Goal: Task Accomplishment & Management: Use online tool/utility

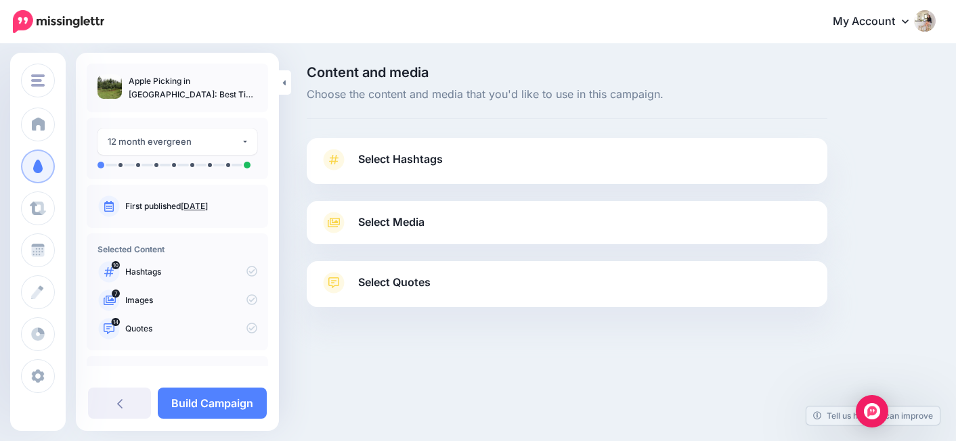
click at [435, 164] on span "Select Hashtags" at bounding box center [400, 159] width 85 height 18
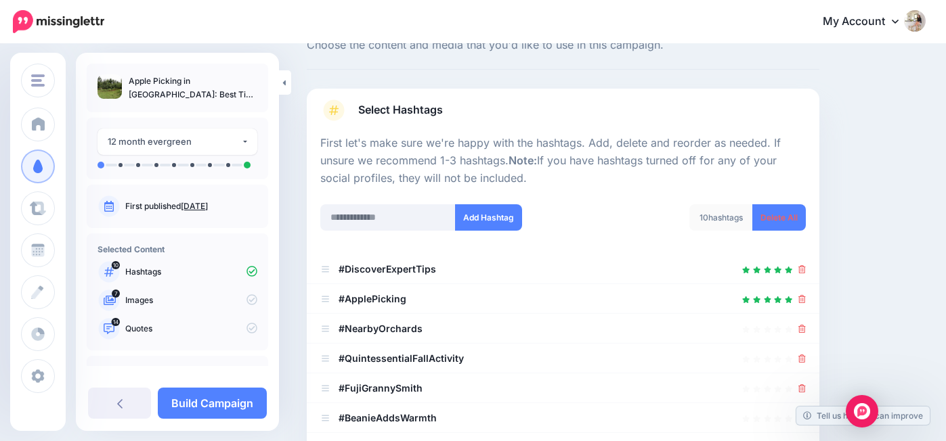
scroll to position [112, 0]
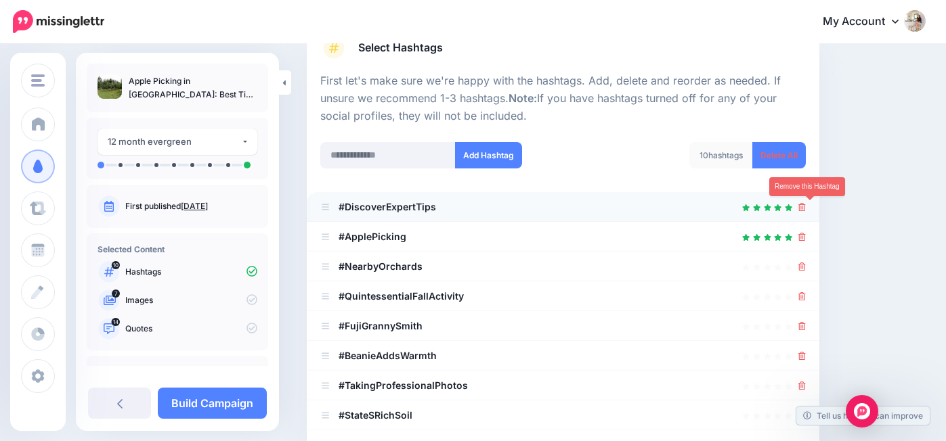
click at [806, 208] on icon at bounding box center [801, 207] width 7 height 8
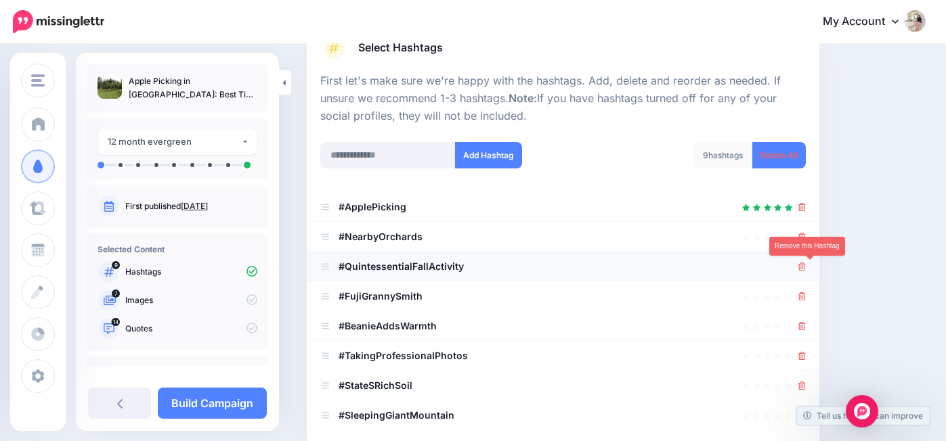
click at [806, 268] on icon at bounding box center [801, 267] width 7 height 8
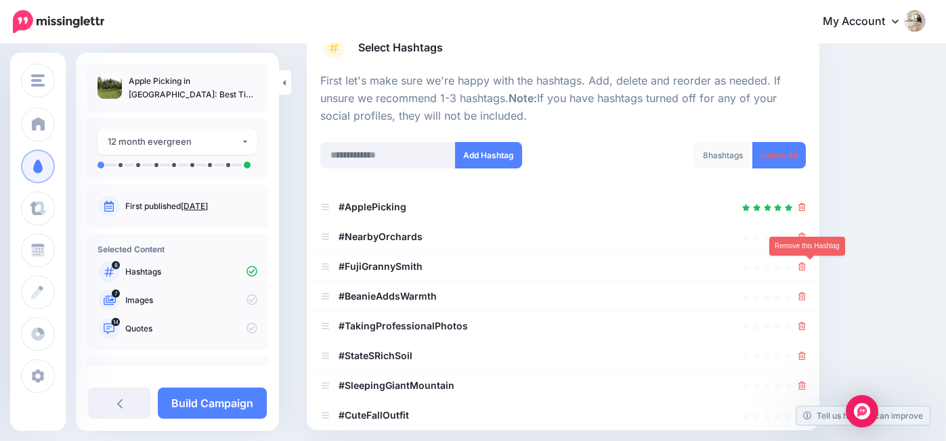
click at [806, 268] on icon at bounding box center [801, 267] width 7 height 8
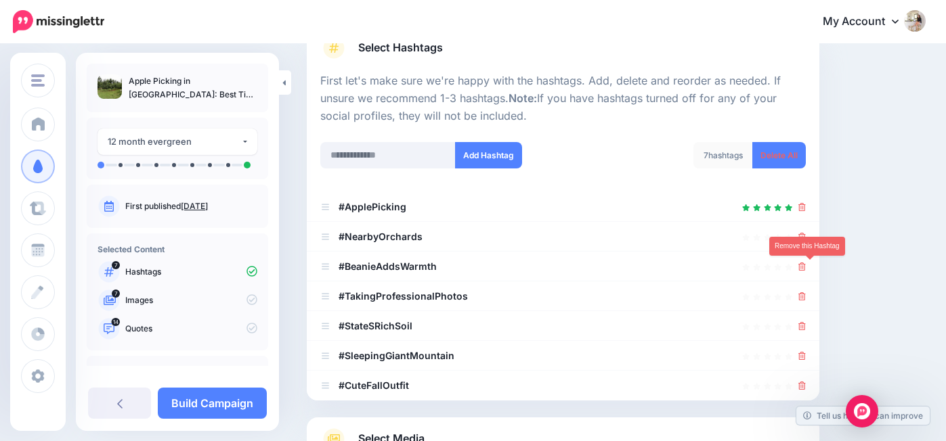
click at [806, 268] on icon at bounding box center [801, 267] width 7 height 8
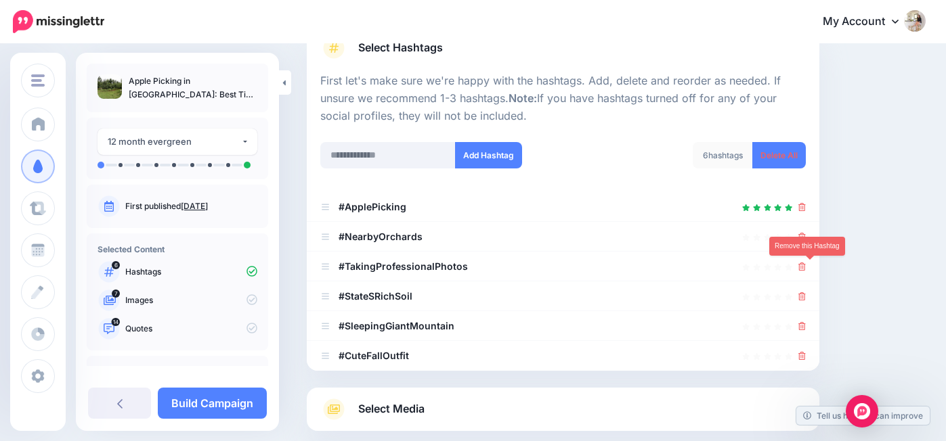
click at [806, 268] on icon at bounding box center [801, 267] width 7 height 8
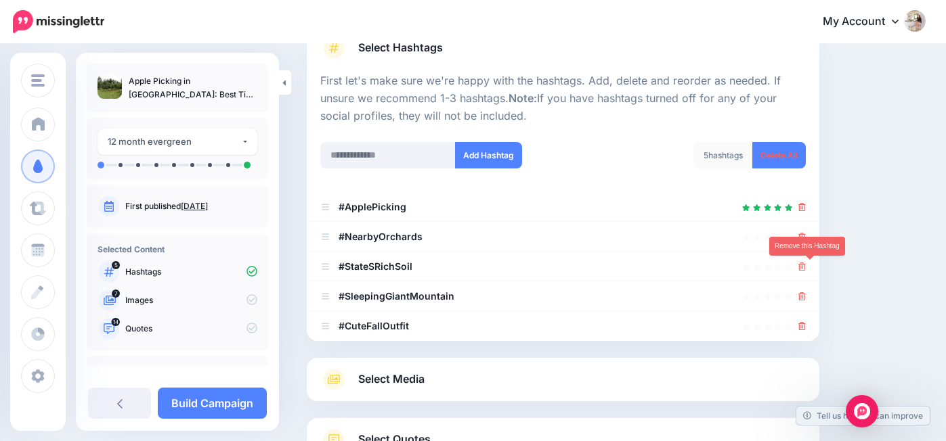
click at [806, 268] on icon at bounding box center [801, 267] width 7 height 8
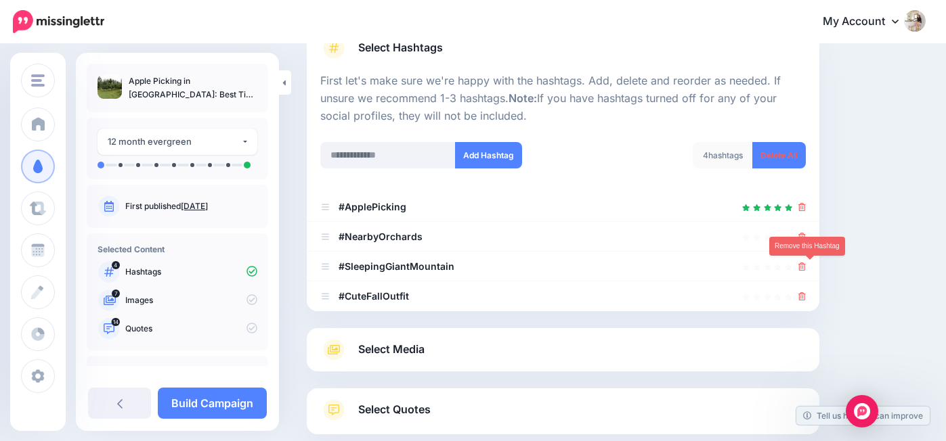
click at [806, 268] on icon at bounding box center [801, 267] width 7 height 8
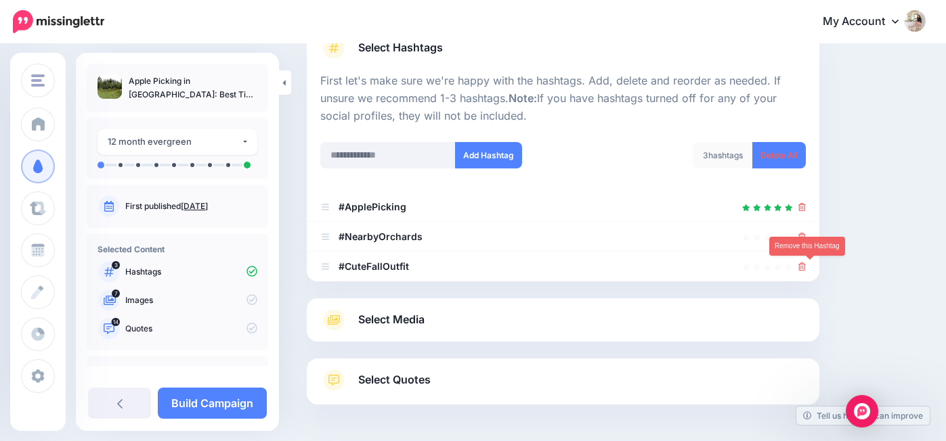
click at [806, 268] on icon at bounding box center [801, 267] width 7 height 8
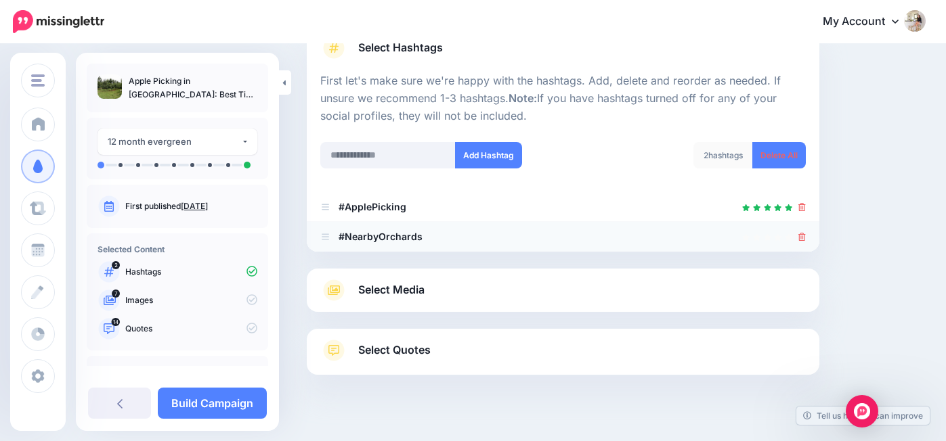
click at [806, 239] on icon at bounding box center [801, 237] width 7 height 8
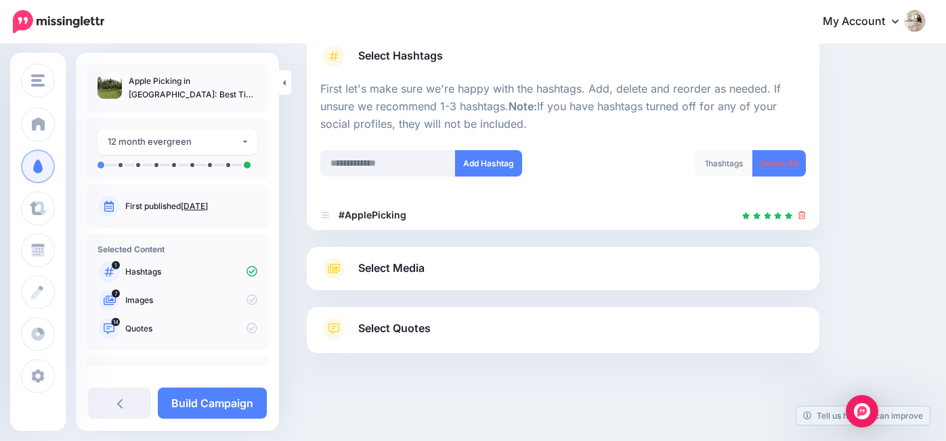
scroll to position [103, 0]
click at [802, 276] on link "Select Media" at bounding box center [562, 270] width 485 height 22
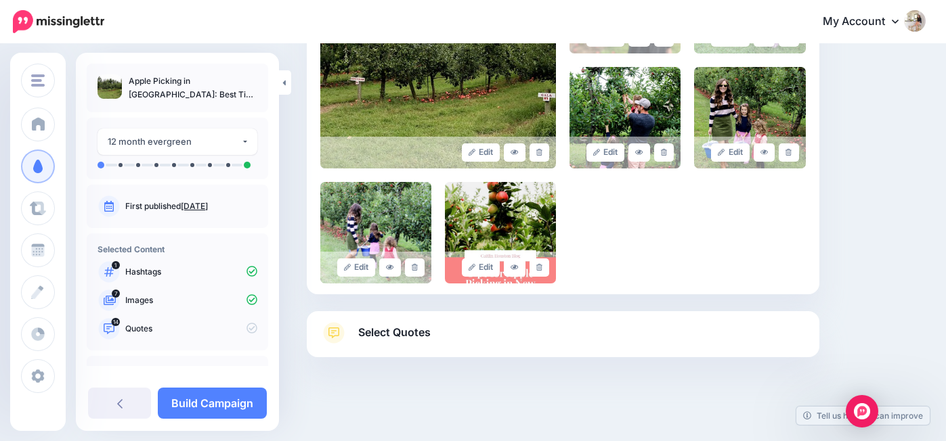
scroll to position [422, 0]
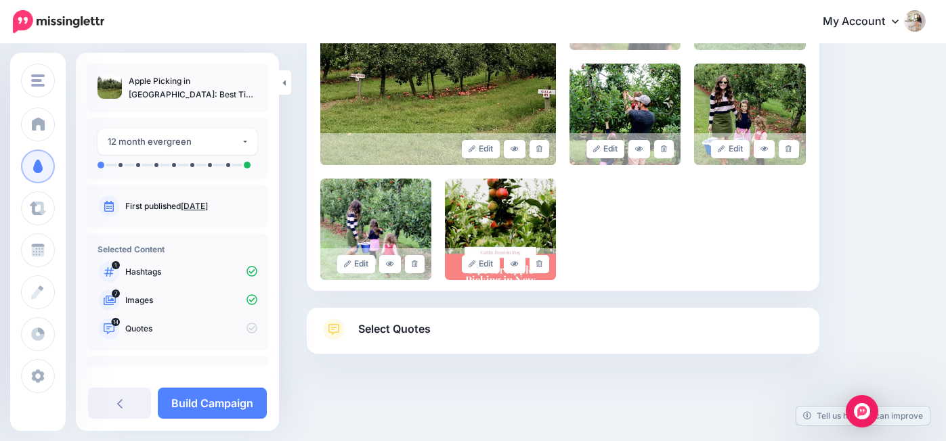
click at [734, 330] on link "Select Quotes" at bounding box center [562, 336] width 485 height 35
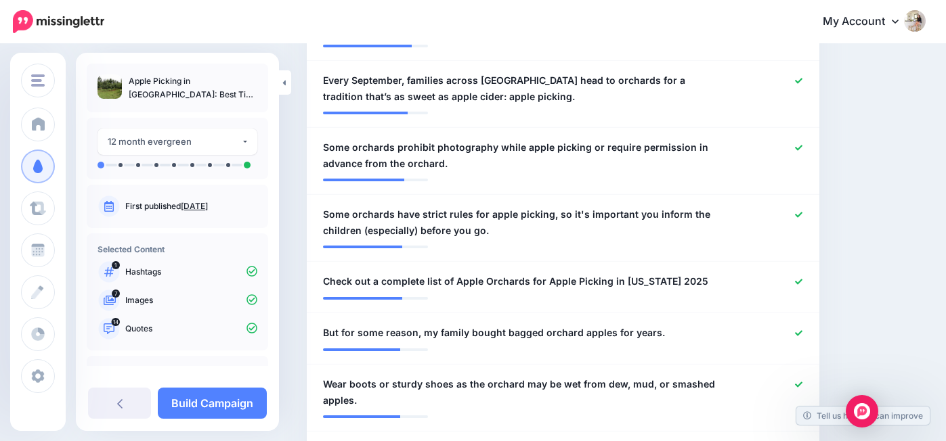
scroll to position [717, 0]
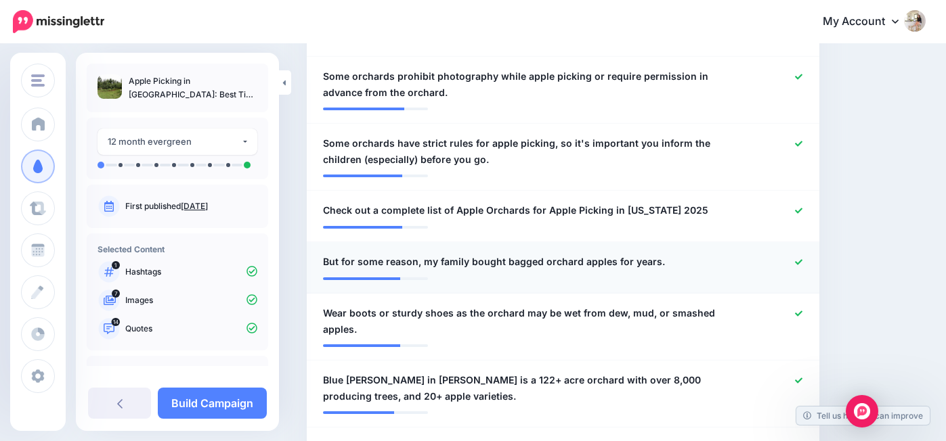
click at [802, 259] on icon at bounding box center [798, 262] width 7 height 7
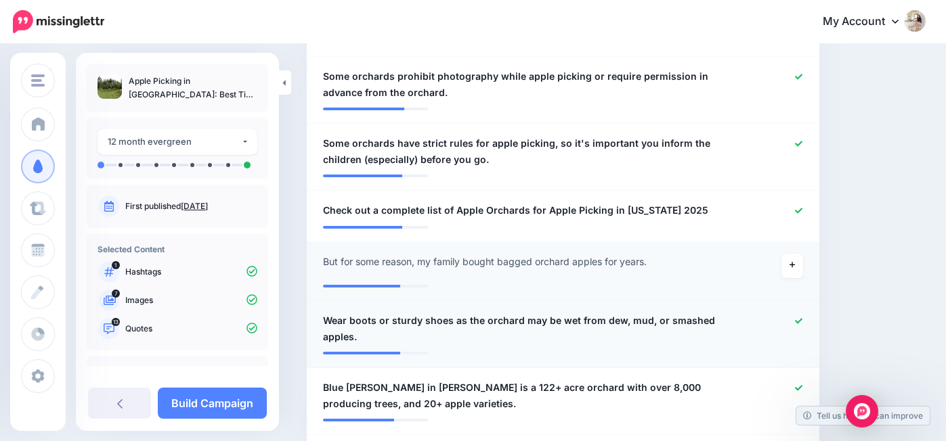
click at [802, 317] on icon at bounding box center [798, 320] width 7 height 7
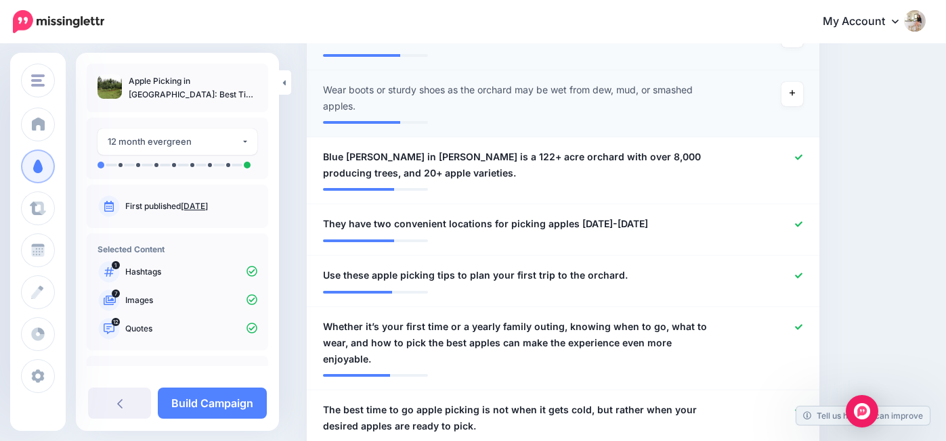
scroll to position [1000, 0]
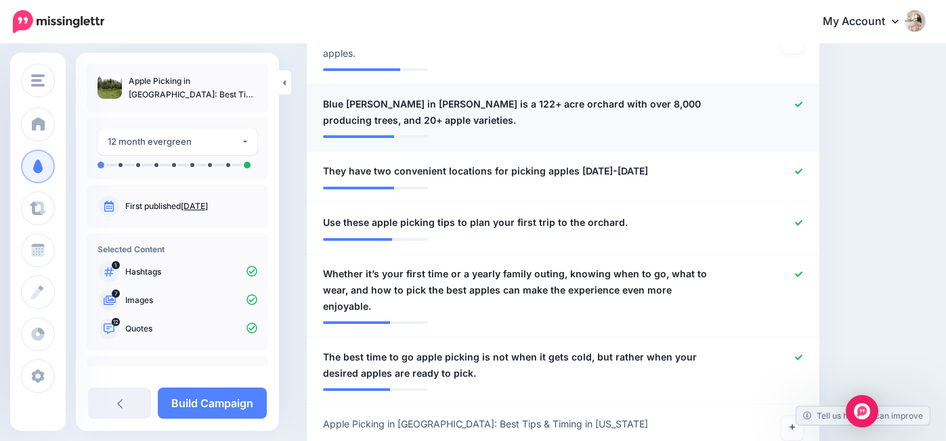
click at [802, 102] on icon at bounding box center [798, 104] width 7 height 5
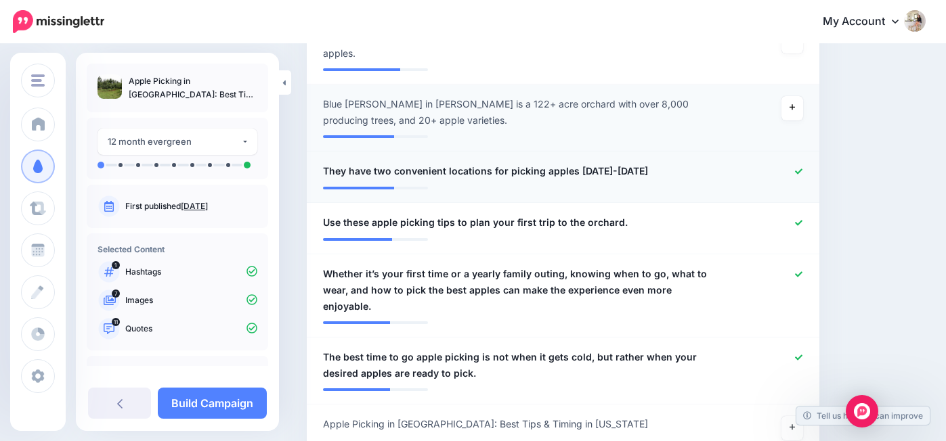
click at [802, 168] on icon at bounding box center [798, 171] width 7 height 7
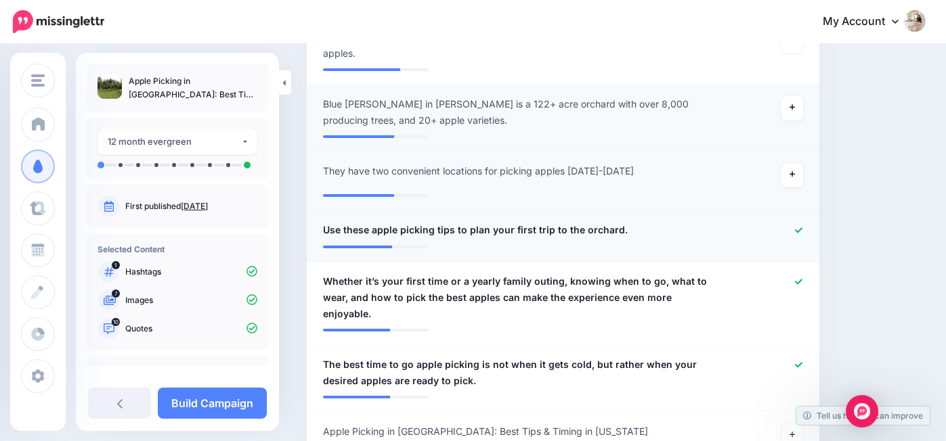
click at [801, 222] on div at bounding box center [771, 230] width 83 height 17
click at [802, 227] on icon at bounding box center [798, 230] width 7 height 7
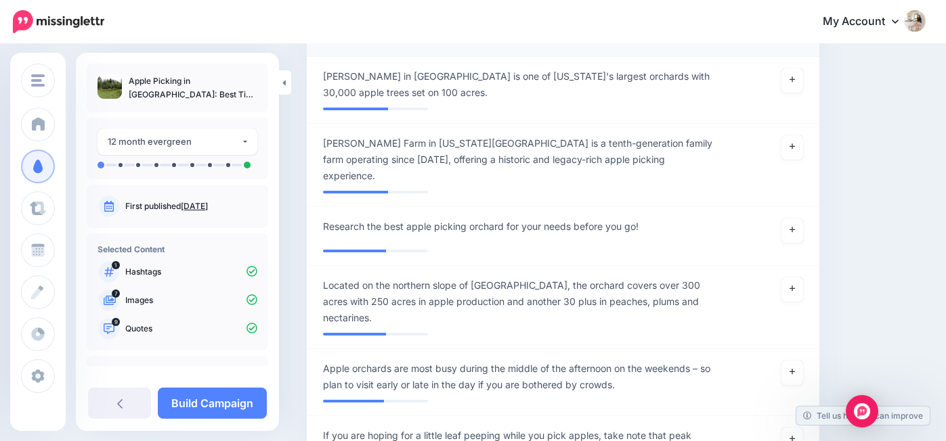
scroll to position [1640, 0]
click at [795, 369] on icon at bounding box center [791, 371] width 5 height 5
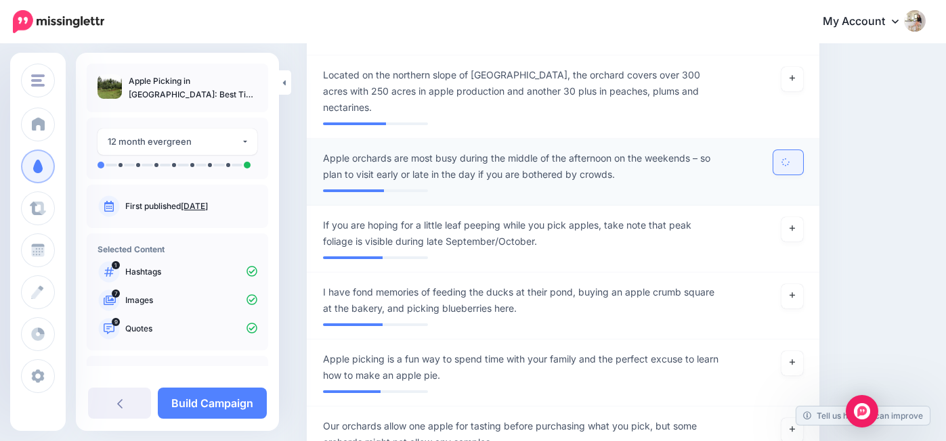
scroll to position [1851, 0]
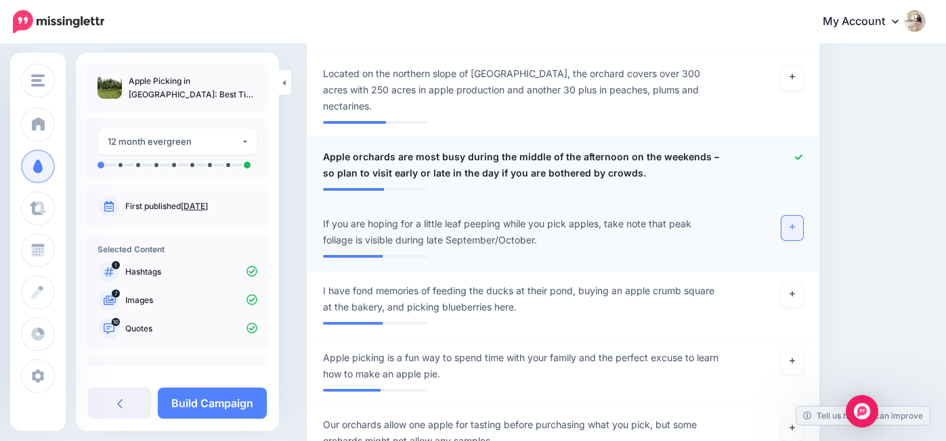
click at [795, 216] on link at bounding box center [792, 228] width 22 height 24
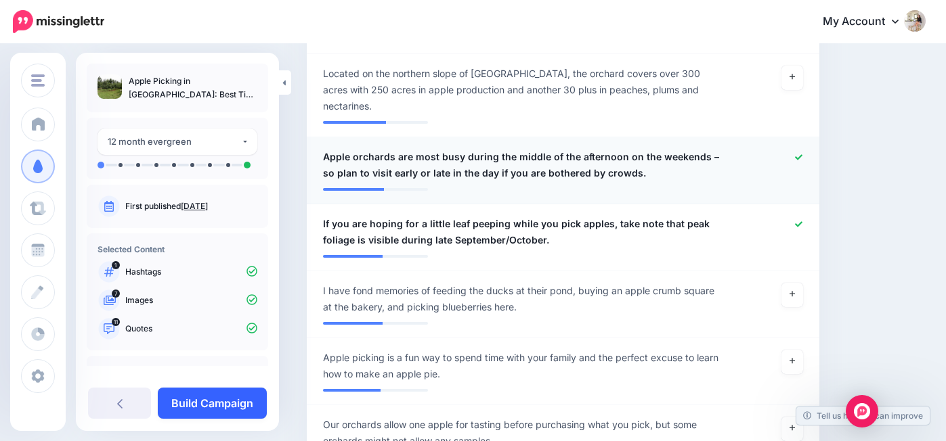
click at [228, 416] on link "Build Campaign" at bounding box center [212, 403] width 109 height 31
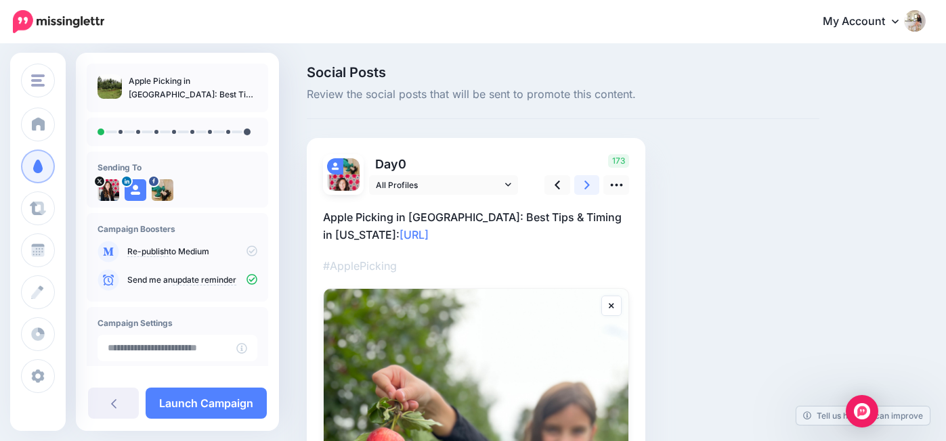
click at [592, 187] on link at bounding box center [587, 185] width 26 height 20
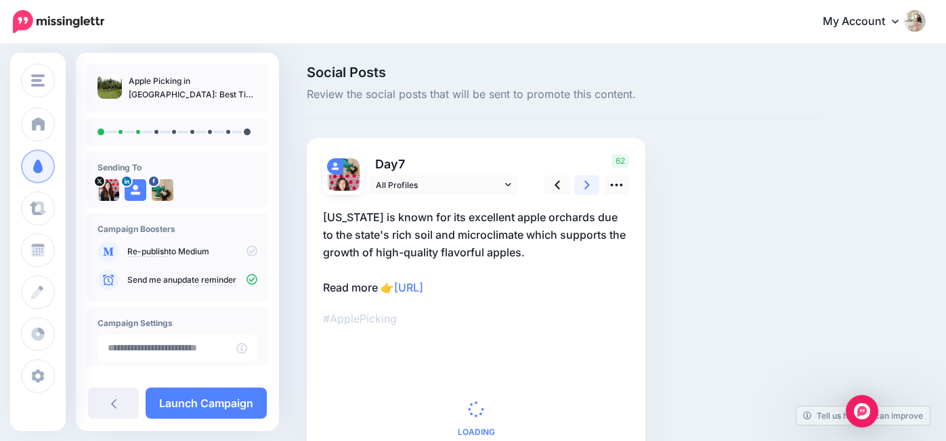
click at [592, 187] on link at bounding box center [587, 185] width 26 height 20
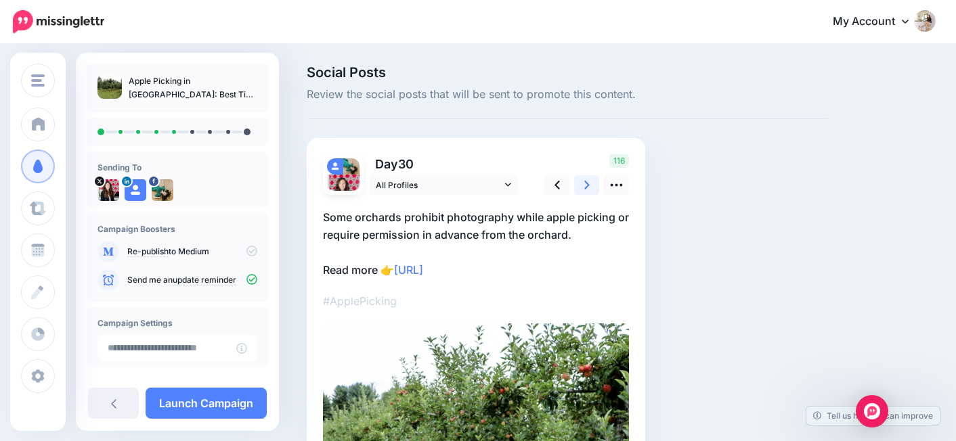
click at [592, 187] on link at bounding box center [587, 185] width 26 height 20
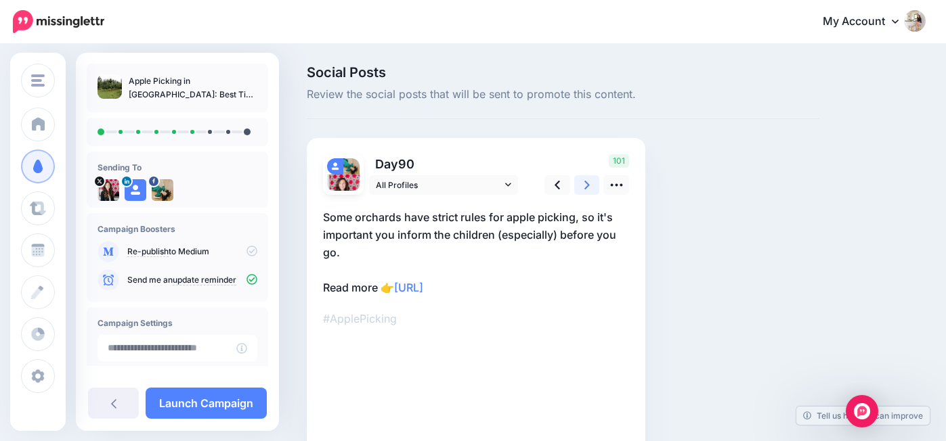
click at [592, 187] on link at bounding box center [587, 185] width 26 height 20
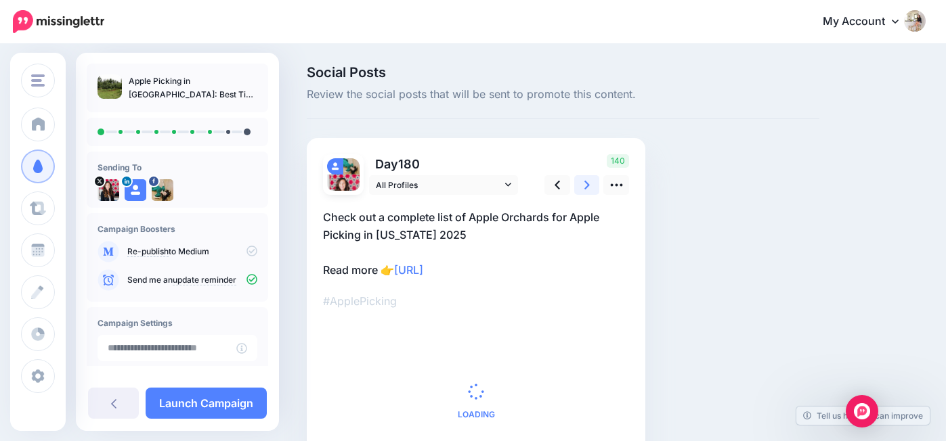
click at [592, 187] on link at bounding box center [587, 185] width 26 height 20
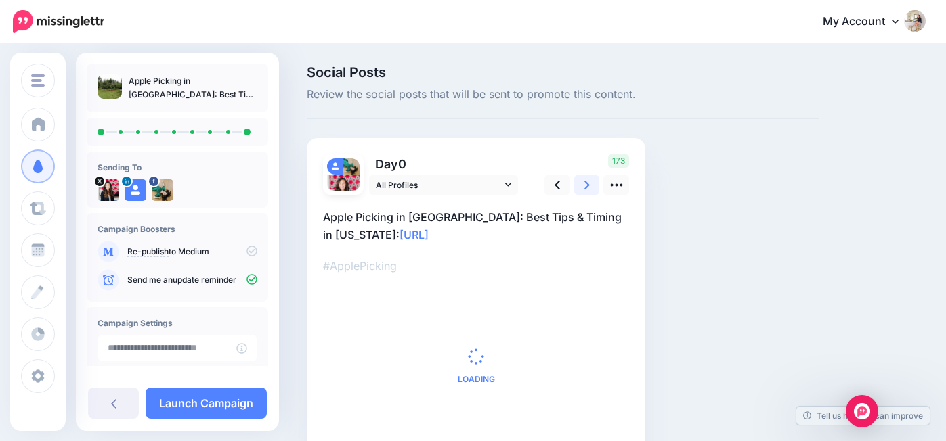
click at [592, 187] on link at bounding box center [587, 185] width 26 height 20
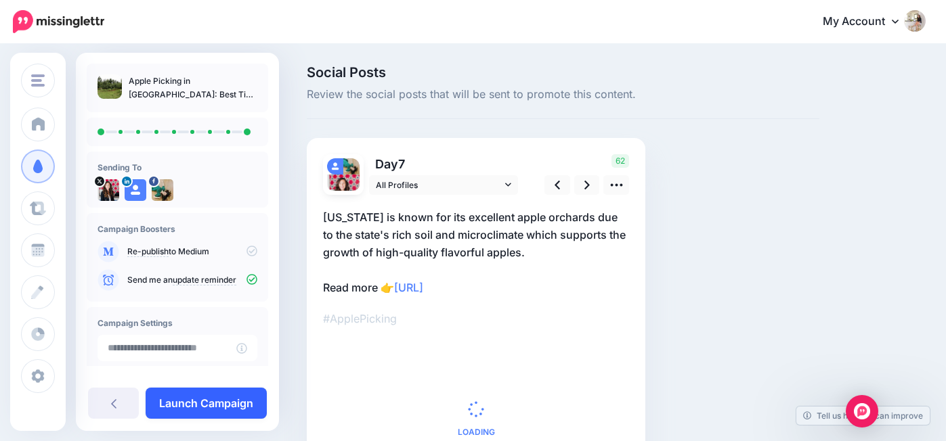
click at [211, 411] on link "Launch Campaign" at bounding box center [206, 403] width 121 height 31
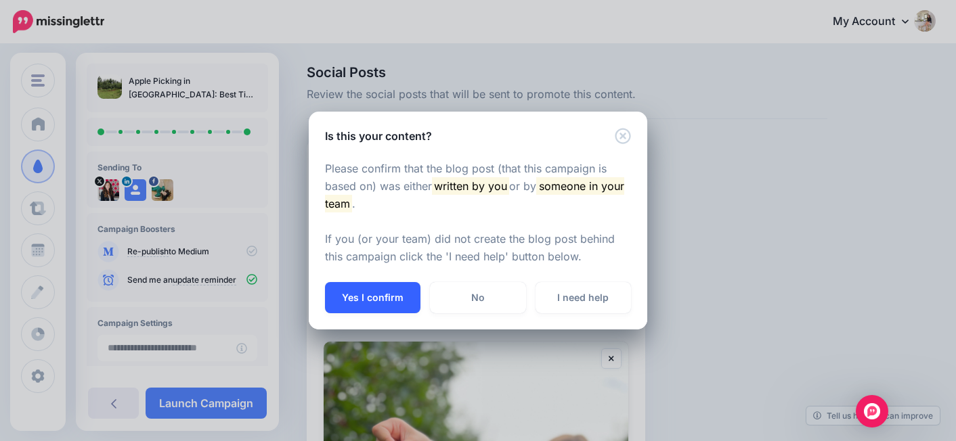
click at [387, 302] on button "Yes I confirm" at bounding box center [372, 297] width 95 height 31
